Goal: Information Seeking & Learning: Learn about a topic

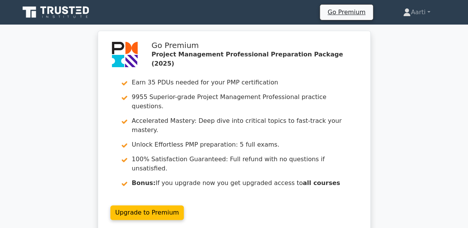
click at [455, 103] on div "Go Premium Project Management Professional Preparation Package (2025) Earn 35 P…" at bounding box center [234, 137] width 468 height 212
click at [429, 10] on link "Aarti" at bounding box center [417, 12] width 64 height 15
click at [393, 29] on link "Profile" at bounding box center [415, 30] width 61 height 12
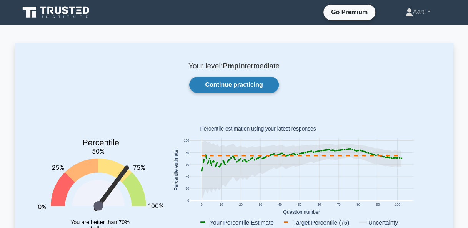
click at [229, 85] on link "Continue practicing" at bounding box center [233, 85] width 89 height 16
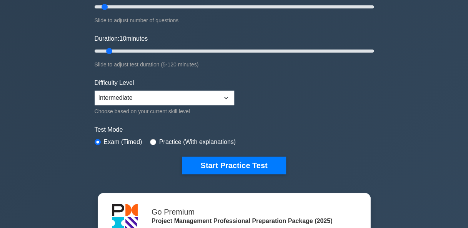
scroll to position [77, 0]
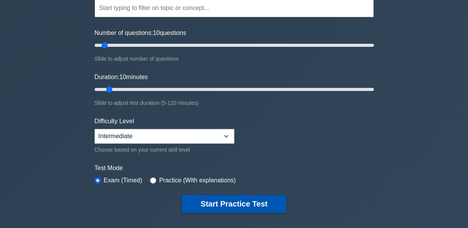
click at [242, 202] on button "Start Practice Test" at bounding box center [234, 204] width 104 height 18
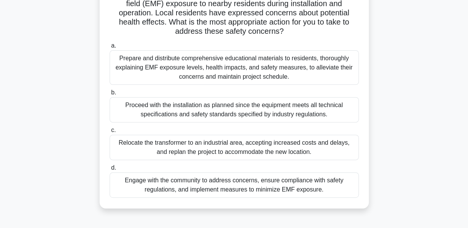
scroll to position [77, 0]
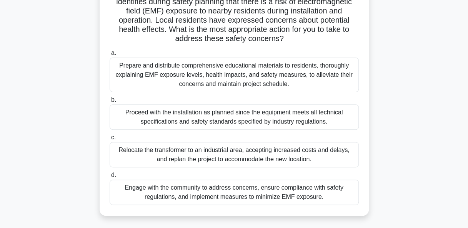
click at [266, 194] on div "Engage with the community to address concerns, ensure compliance with safety re…" at bounding box center [234, 192] width 249 height 25
click at [110, 178] on input "d. Engage with the community to address concerns, ensure compliance with safety…" at bounding box center [110, 175] width 0 height 5
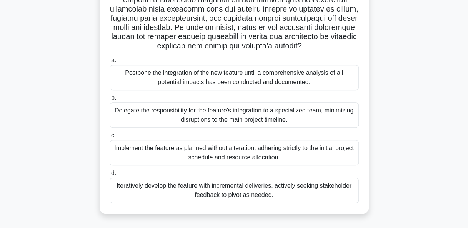
scroll to position [198, 0]
click at [207, 190] on div "Iteratively develop the feature with incremental deliveries, actively seeking s…" at bounding box center [234, 190] width 249 height 25
click at [110, 176] on input "d. Iteratively develop the feature with incremental deliveries, actively seekin…" at bounding box center [110, 173] width 0 height 5
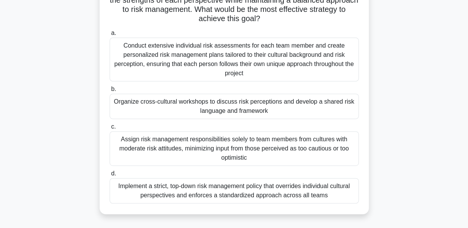
scroll to position [77, 0]
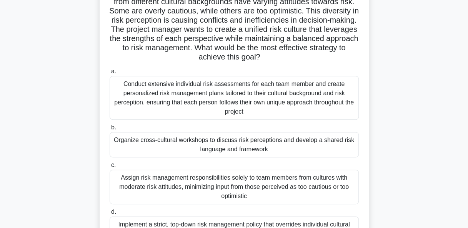
click at [240, 145] on div "Organize cross-cultural workshops to discuss risk perceptions and develop a sha…" at bounding box center [234, 144] width 249 height 25
click at [110, 130] on input "b. Organize cross-cultural workshops to discuss risk perceptions and develop a …" at bounding box center [110, 127] width 0 height 5
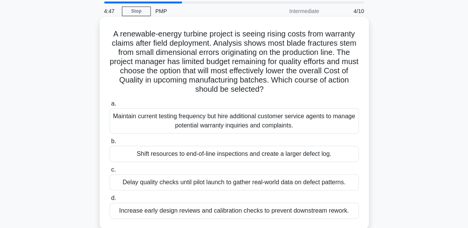
scroll to position [38, 0]
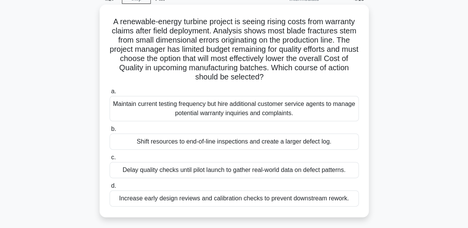
click at [195, 198] on div "Increase early design reviews and calibration checks to prevent downstream rewo…" at bounding box center [234, 199] width 249 height 16
click at [110, 189] on input "d. Increase early design reviews and calibration checks to prevent downstream r…" at bounding box center [110, 186] width 0 height 5
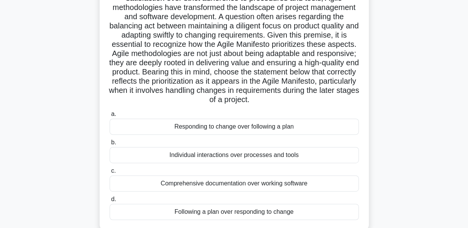
scroll to position [115, 0]
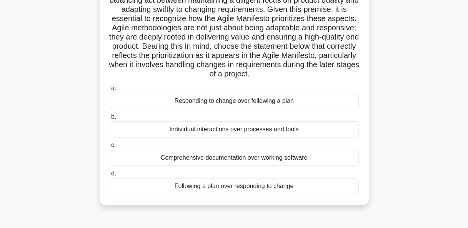
click at [225, 109] on div "Responding to change over following a plan" at bounding box center [234, 101] width 249 height 16
click at [110, 91] on input "a. Responding to change over following a plan" at bounding box center [110, 88] width 0 height 5
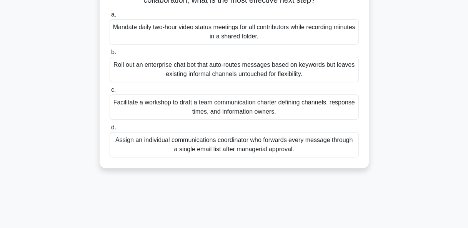
click at [218, 110] on div "Facilitate a workshop to draft a team communication charter defining channels, …" at bounding box center [234, 107] width 249 height 25
click at [110, 93] on input "c. Facilitate a workshop to draft a team communication charter defining channel…" at bounding box center [110, 90] width 0 height 5
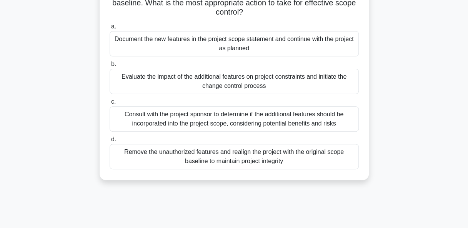
scroll to position [77, 0]
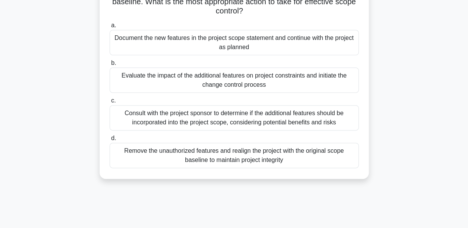
click at [208, 80] on div "Evaluate the impact of the additional features on project constraints and initi…" at bounding box center [234, 80] width 249 height 25
drag, startPoint x: 208, startPoint y: 80, endPoint x: 145, endPoint y: 78, distance: 63.1
click at [145, 78] on div "Evaluate the impact of the additional features on project constraints and initi…" at bounding box center [234, 80] width 249 height 25
click at [110, 66] on input "b. Evaluate the impact of the additional features on project constraints and in…" at bounding box center [110, 63] width 0 height 5
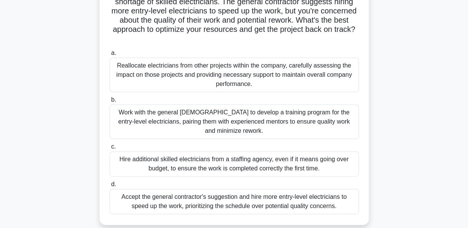
click at [234, 120] on div "Work with the general contractor to develop a training program for the entry-le…" at bounding box center [234, 122] width 249 height 35
click at [110, 103] on input "b. Work with the general contractor to develop a training program for the entry…" at bounding box center [110, 100] width 0 height 5
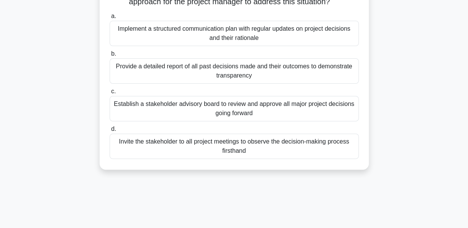
click at [164, 33] on div "Implement a structured communication plan with regular updates on project decis…" at bounding box center [234, 33] width 249 height 25
click at [110, 19] on input "a. Implement a structured communication plan with regular updates on project de…" at bounding box center [110, 16] width 0 height 5
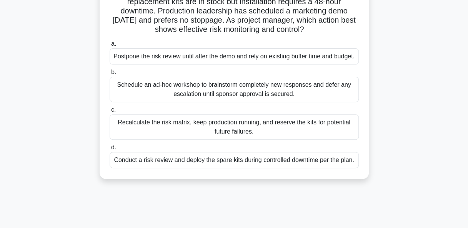
click at [223, 132] on div "Recalculate the risk matrix, keep production running, and reserve the kits for …" at bounding box center [234, 127] width 249 height 25
click at [110, 113] on input "c. Recalculate the risk matrix, keep production running, and reserve the kits f…" at bounding box center [110, 110] width 0 height 5
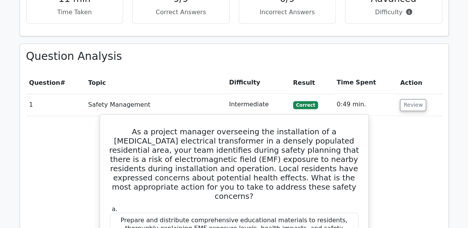
scroll to position [577, 0]
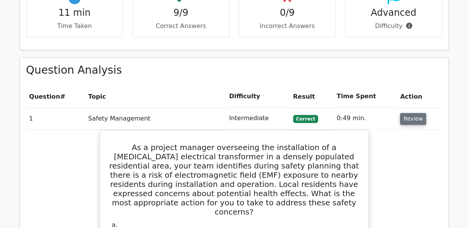
click at [411, 113] on button "Review" at bounding box center [413, 119] width 26 height 12
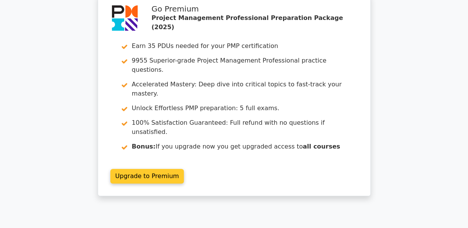
scroll to position [0, 0]
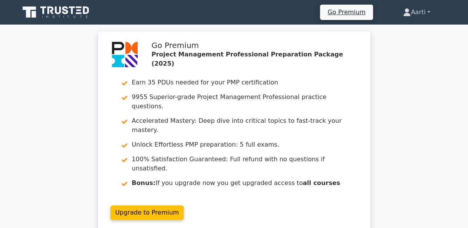
click at [429, 10] on link "Aarti" at bounding box center [417, 12] width 64 height 15
click at [402, 31] on link "Profile" at bounding box center [415, 30] width 61 height 12
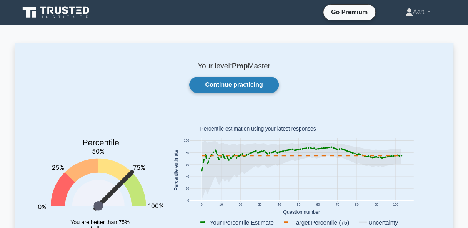
click at [227, 85] on link "Continue practicing" at bounding box center [233, 85] width 89 height 16
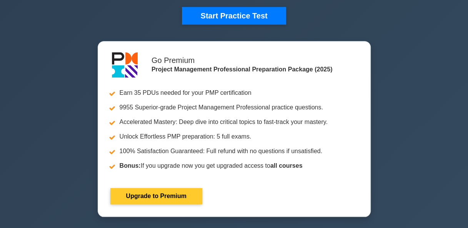
scroll to position [192, 0]
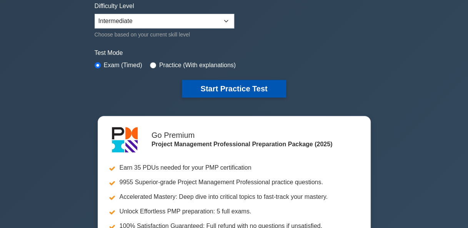
click at [233, 85] on button "Start Practice Test" at bounding box center [234, 89] width 104 height 18
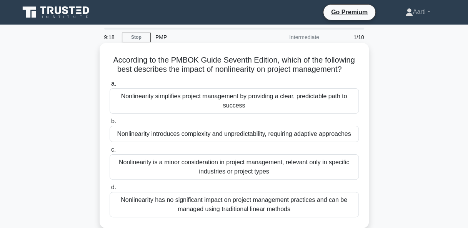
scroll to position [38, 0]
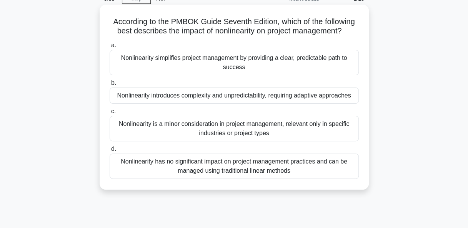
click at [206, 99] on div "Nonlinearity introduces complexity and unpredictability, requiring adaptive app…" at bounding box center [234, 96] width 249 height 16
click at [110, 86] on input "b. Nonlinearity introduces complexity and unpredictability, requiring adaptive …" at bounding box center [110, 83] width 0 height 5
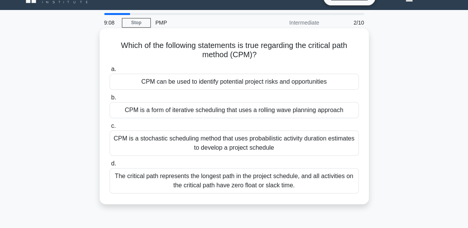
scroll to position [0, 0]
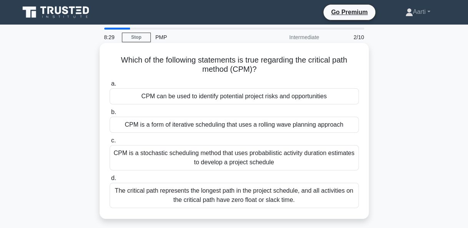
click at [222, 197] on div "The critical path represents the longest path in the project schedule, and all …" at bounding box center [234, 195] width 249 height 25
click at [110, 181] on input "d. The critical path represents the longest path in the project schedule, and a…" at bounding box center [110, 178] width 0 height 5
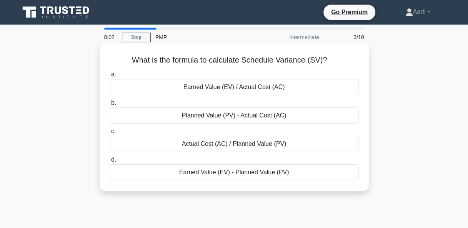
click at [230, 172] on div "Earned Value (EV) - Planned Value (PV)" at bounding box center [234, 173] width 249 height 16
click at [110, 163] on input "d. Earned Value (EV) - Planned Value (PV)" at bounding box center [110, 160] width 0 height 5
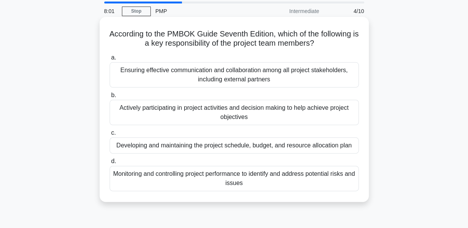
scroll to position [38, 0]
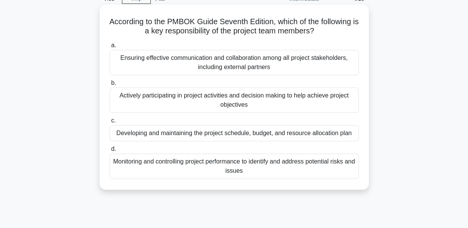
click at [192, 102] on div "Actively participating in project activities and decision making to help achiev…" at bounding box center [234, 100] width 249 height 25
click at [110, 86] on input "b. Actively participating in project activities and decision making to help ach…" at bounding box center [110, 83] width 0 height 5
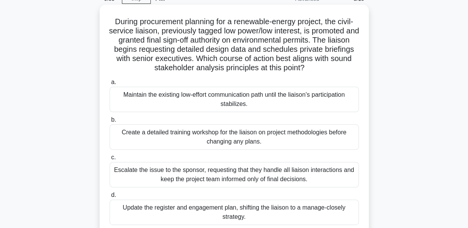
click at [211, 209] on div "Update the register and engagement plan, shifting the liaison to a manage-close…" at bounding box center [234, 212] width 249 height 25
click at [110, 198] on input "d. Update the register and engagement plan, shifting the liaison to a manage-cl…" at bounding box center [110, 195] width 0 height 5
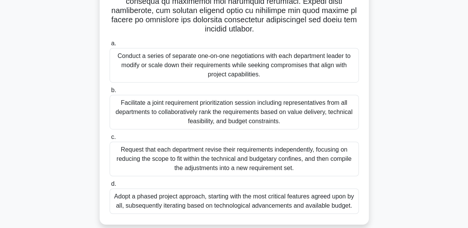
scroll to position [187, 0]
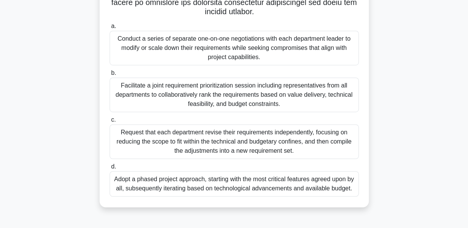
click at [222, 183] on div "Adopt a phased project approach, starting with the most critical features agree…" at bounding box center [234, 184] width 249 height 25
click at [110, 170] on input "d. Adopt a phased project approach, starting with the most critical features ag…" at bounding box center [110, 167] width 0 height 5
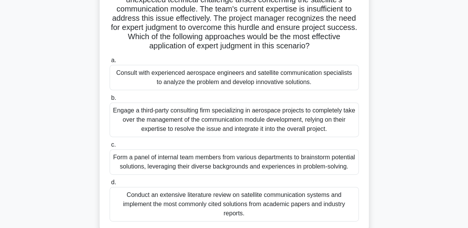
scroll to position [72, 0]
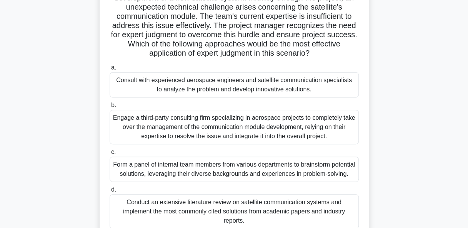
click at [187, 128] on div "Engage a third-party consulting firm specializing in aerospace projects to comp…" at bounding box center [234, 127] width 249 height 35
click at [110, 108] on input "b. Engage a third-party consulting firm specializing in aerospace projects to c…" at bounding box center [110, 105] width 0 height 5
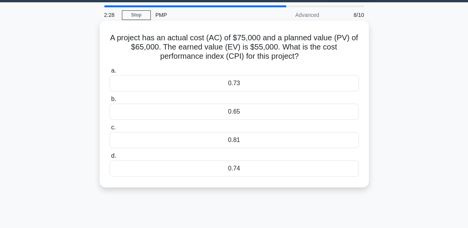
scroll to position [0, 0]
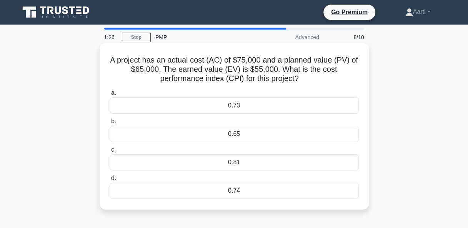
click at [202, 107] on div "0.73" at bounding box center [234, 106] width 249 height 16
click at [110, 96] on input "a. 0.73" at bounding box center [110, 93] width 0 height 5
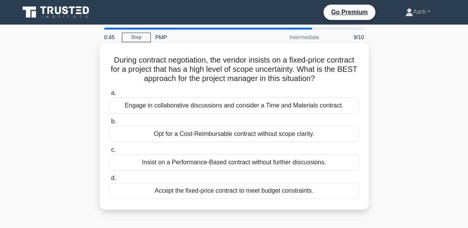
click at [271, 107] on div "Engage in collaborative discussions and consider a Time and Materials contract." at bounding box center [234, 106] width 249 height 16
click at [110, 96] on input "a. Engage in collaborative discussions and consider a Time and Materials contra…" at bounding box center [110, 93] width 0 height 5
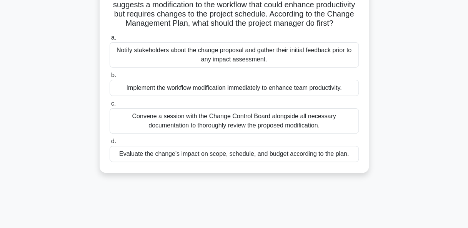
scroll to position [77, 0]
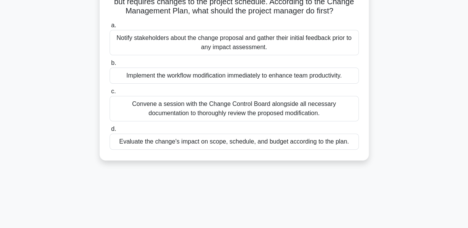
click at [220, 150] on div "Evaluate the change's impact on scope, schedule, and budget according to the pl…" at bounding box center [234, 142] width 249 height 16
click at [110, 132] on input "d. Evaluate the change's impact on scope, schedule, and budget according to the…" at bounding box center [110, 129] width 0 height 5
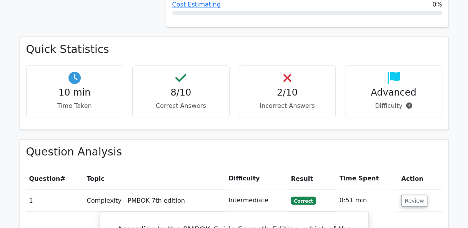
scroll to position [692, 0]
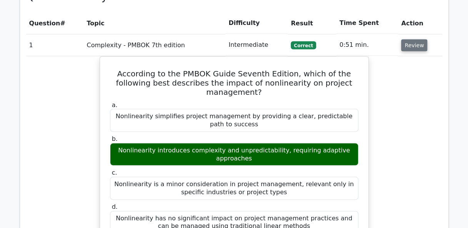
click at [410, 39] on button "Review" at bounding box center [414, 45] width 26 height 12
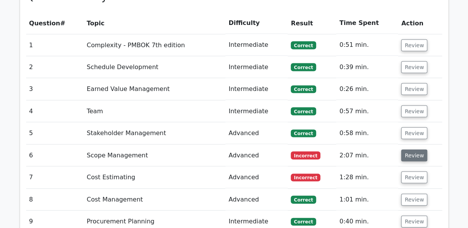
click at [408, 150] on button "Review" at bounding box center [414, 156] width 26 height 12
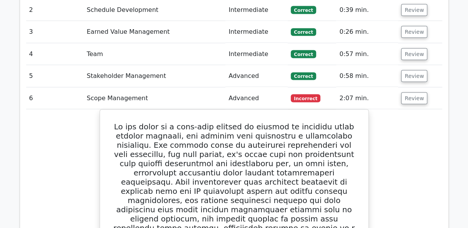
scroll to position [731, 0]
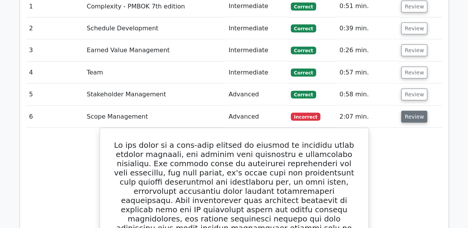
click at [409, 111] on button "Review" at bounding box center [414, 117] width 26 height 12
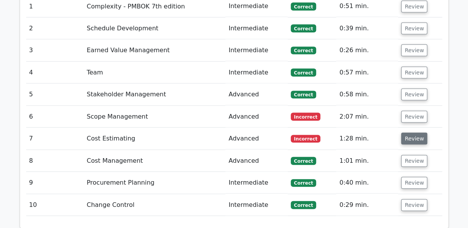
click at [411, 133] on button "Review" at bounding box center [414, 139] width 26 height 12
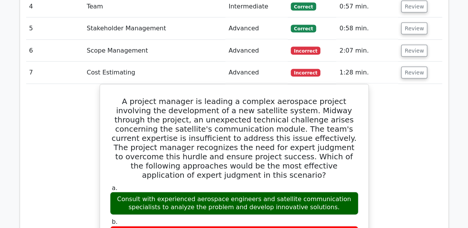
scroll to position [808, 0]
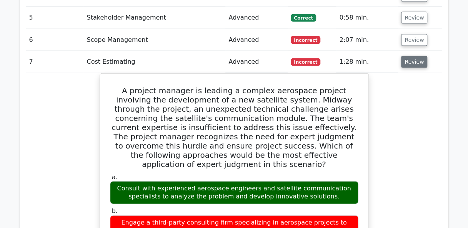
click at [413, 56] on button "Review" at bounding box center [414, 62] width 26 height 12
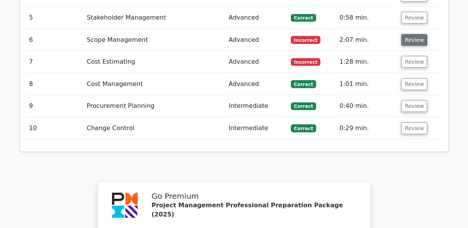
click at [412, 34] on button "Review" at bounding box center [414, 40] width 26 height 12
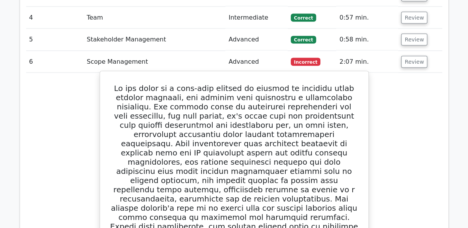
scroll to position [769, 0]
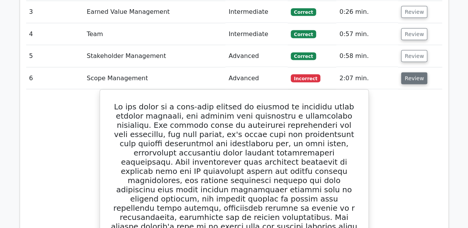
click at [412, 73] on button "Review" at bounding box center [414, 79] width 26 height 12
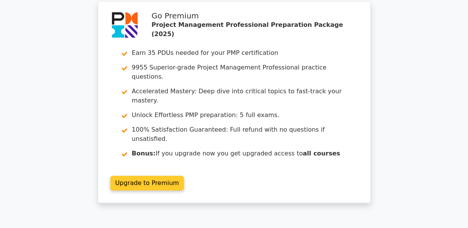
scroll to position [0, 0]
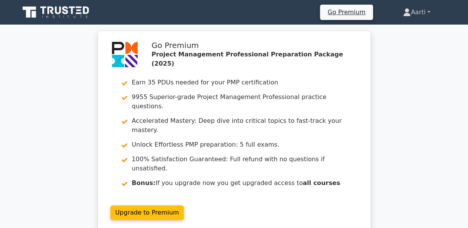
click at [430, 11] on link "Aarti" at bounding box center [417, 12] width 64 height 15
click at [395, 31] on link "Profile" at bounding box center [415, 30] width 61 height 12
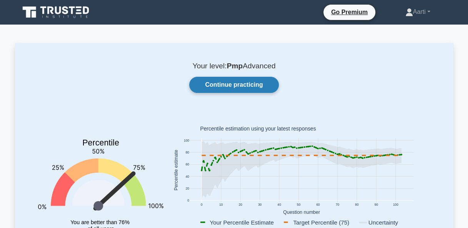
click at [240, 82] on link "Continue practicing" at bounding box center [233, 85] width 89 height 16
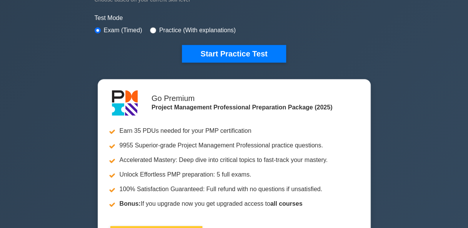
scroll to position [231, 0]
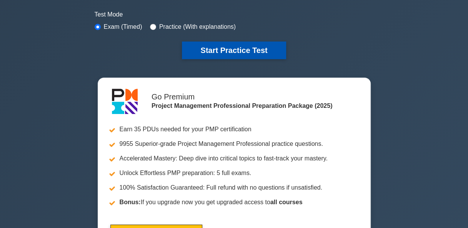
click at [234, 48] on button "Start Practice Test" at bounding box center [234, 51] width 104 height 18
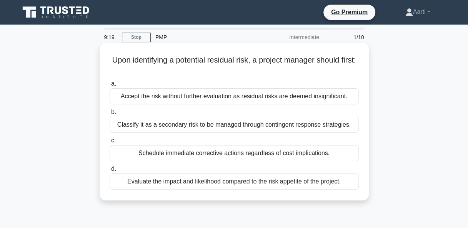
click at [232, 127] on div "Classify it as a secondary risk to be managed through contingent response strat…" at bounding box center [234, 125] width 249 height 16
click at [110, 115] on input "b. Classify it as a secondary risk to be managed through contingent response st…" at bounding box center [110, 112] width 0 height 5
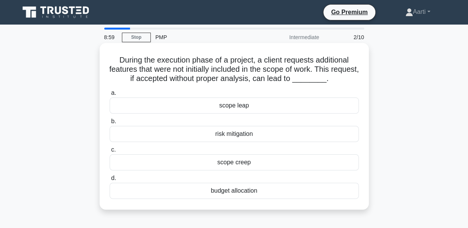
click at [233, 164] on div "scope creep" at bounding box center [234, 163] width 249 height 16
click at [110, 153] on input "c. scope creep" at bounding box center [110, 150] width 0 height 5
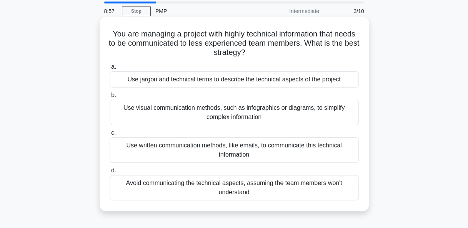
scroll to position [38, 0]
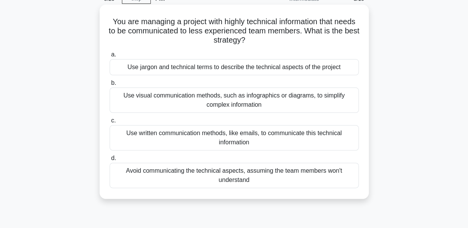
click at [208, 105] on div "Use visual communication methods, such as infographics or diagrams, to simplify…" at bounding box center [234, 100] width 249 height 25
click at [110, 86] on input "b. Use visual communication methods, such as infographics or diagrams, to simpl…" at bounding box center [110, 83] width 0 height 5
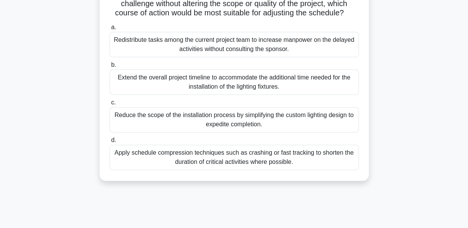
scroll to position [115, 0]
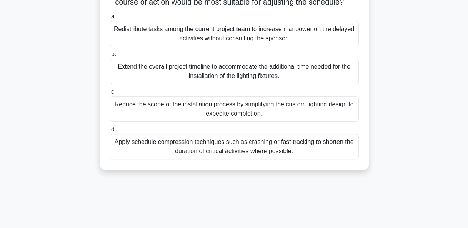
click at [176, 117] on div "Reduce the scope of the installation process by simplifying the custom lighting…" at bounding box center [234, 109] width 249 height 25
click at [110, 95] on input "c. Reduce the scope of the installation process by simplifying the custom light…" at bounding box center [110, 92] width 0 height 5
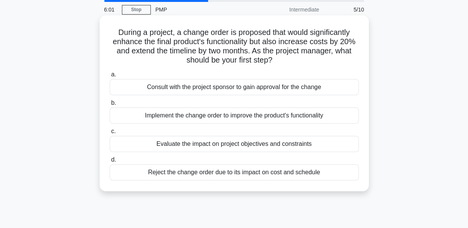
scroll to position [0, 0]
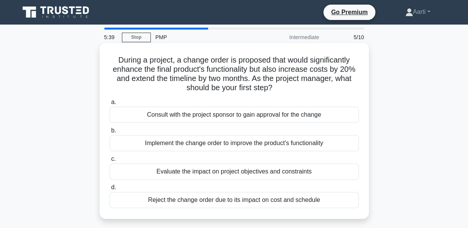
click at [192, 173] on div "Evaluate the impact on project objectives and constraints" at bounding box center [234, 172] width 249 height 16
click at [110, 162] on input "c. Evaluate the impact on project objectives and constraints" at bounding box center [110, 159] width 0 height 5
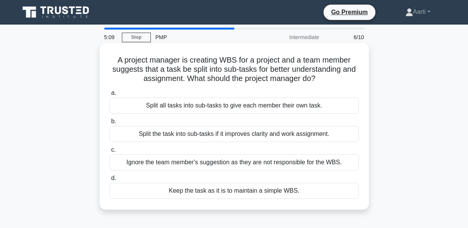
click at [263, 136] on div "Split the task into sub-tasks if it improves clarity and work assignment." at bounding box center [234, 134] width 249 height 16
click at [110, 124] on input "b. Split the task into sub-tasks if it improves clarity and work assignment." at bounding box center [110, 121] width 0 height 5
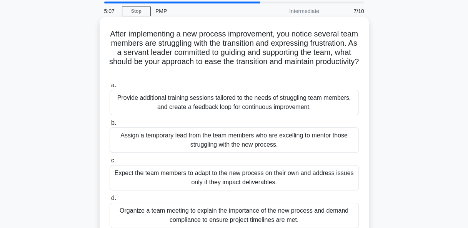
scroll to position [38, 0]
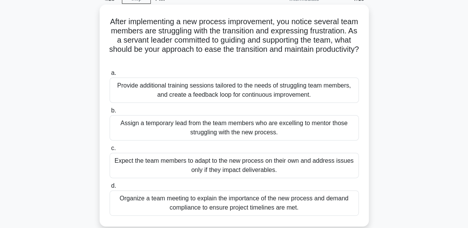
click at [213, 95] on div "Provide additional training sessions tailored to the needs of struggling team m…" at bounding box center [234, 90] width 249 height 25
click at [110, 76] on input "a. Provide additional training sessions tailored to the needs of struggling tea…" at bounding box center [110, 73] width 0 height 5
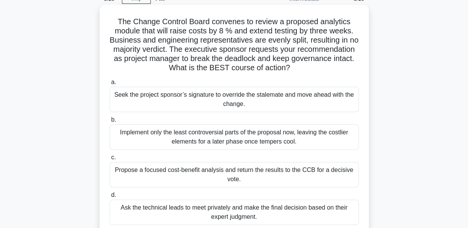
click at [226, 175] on div "Propose a focused cost-benefit analysis and return the results to the CCB for a…" at bounding box center [234, 174] width 249 height 25
click at [110, 160] on input "c. Propose a focused cost-benefit analysis and return the results to the CCB fo…" at bounding box center [110, 157] width 0 height 5
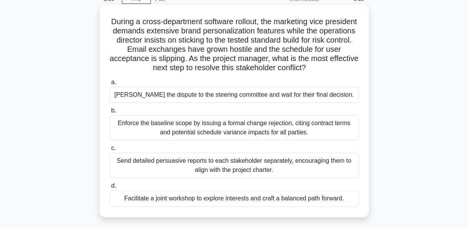
click at [220, 200] on div "Facilitate a joint workshop to explore interests and craft a balanced path forw…" at bounding box center [234, 199] width 249 height 16
click at [110, 189] on input "d. Facilitate a joint workshop to explore interests and craft a balanced path f…" at bounding box center [110, 186] width 0 height 5
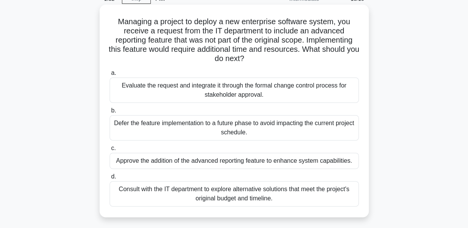
click at [232, 192] on div "Consult with the IT department to explore alternative solutions that meet the p…" at bounding box center [234, 194] width 249 height 25
click at [110, 180] on input "d. Consult with the IT department to explore alternative solutions that meet th…" at bounding box center [110, 177] width 0 height 5
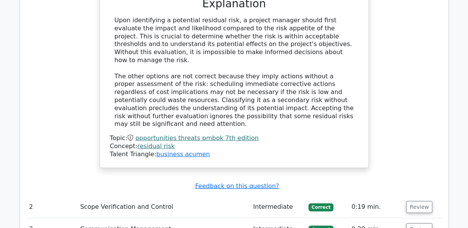
scroll to position [962, 0]
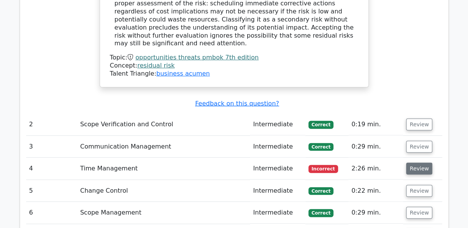
click at [420, 163] on button "Review" at bounding box center [419, 169] width 26 height 12
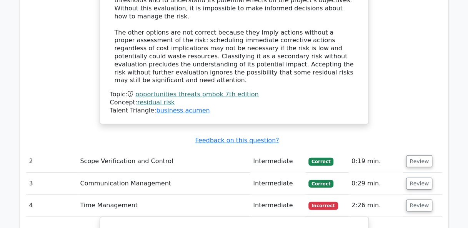
scroll to position [923, 0]
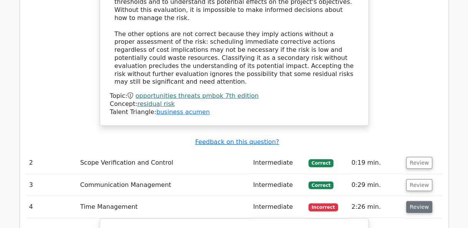
click at [419, 202] on button "Review" at bounding box center [419, 208] width 26 height 12
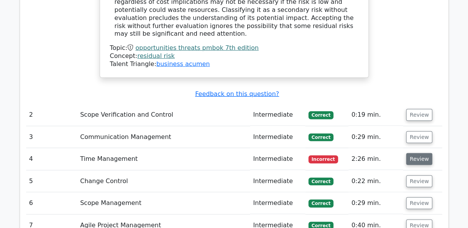
scroll to position [1039, 0]
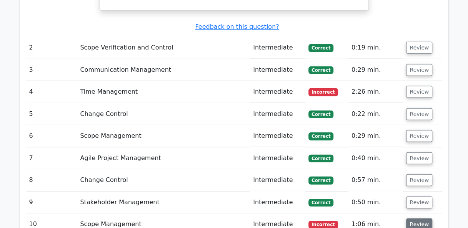
click at [416, 219] on button "Review" at bounding box center [419, 225] width 26 height 12
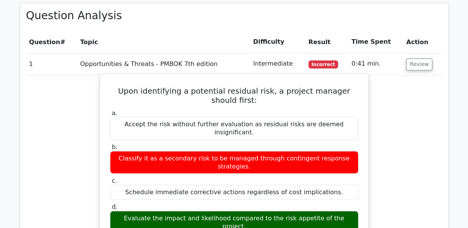
scroll to position [615, 0]
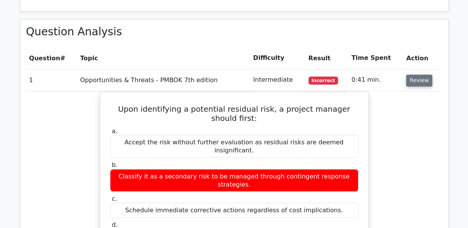
click at [416, 75] on button "Review" at bounding box center [419, 81] width 26 height 12
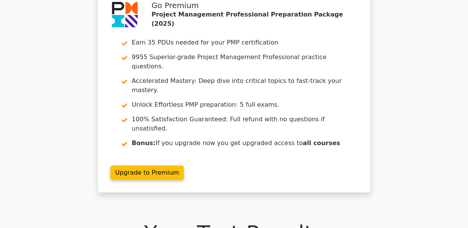
scroll to position [0, 0]
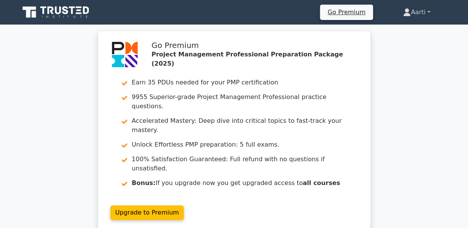
click at [429, 10] on link "Aarti" at bounding box center [417, 12] width 64 height 15
click at [402, 29] on link "Profile" at bounding box center [415, 30] width 61 height 12
